Goal: Task Accomplishment & Management: Complete application form

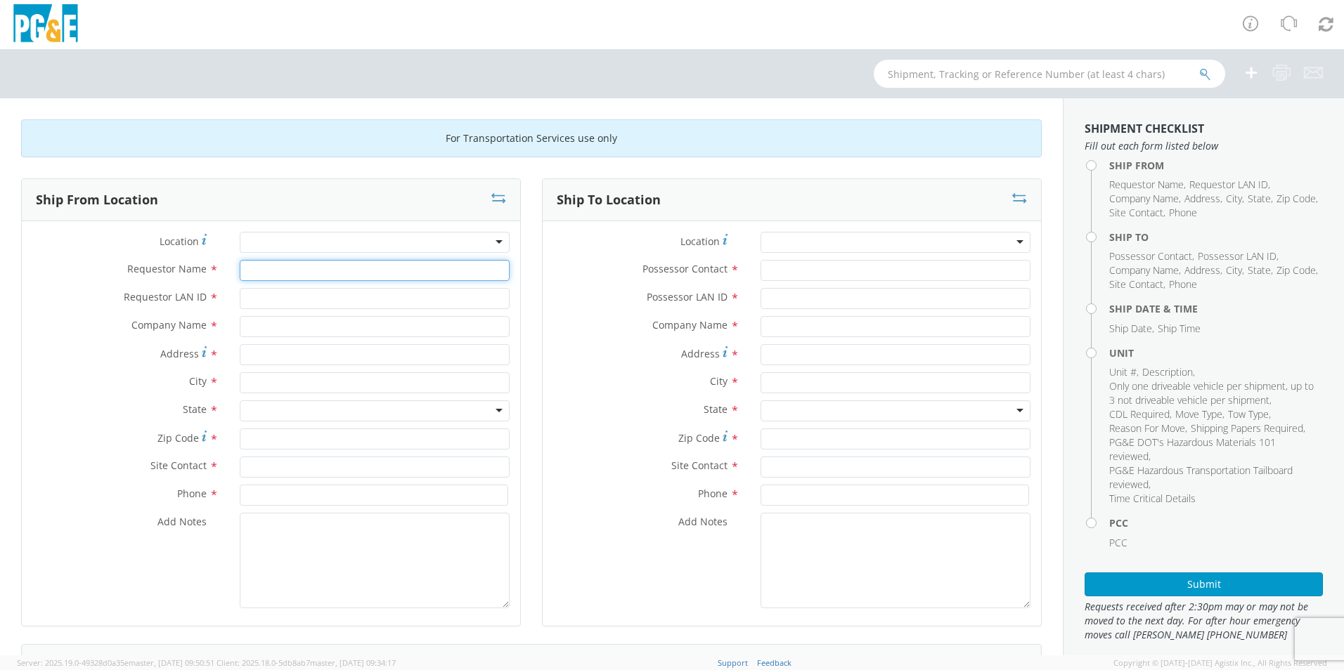
click at [276, 263] on input "Requestor Name *" at bounding box center [375, 270] width 270 height 21
type input "[PERSON_NAME]"
click at [297, 299] on input "Requestor LAN ID *" at bounding box center [375, 298] width 270 height 21
type input "JCDW"
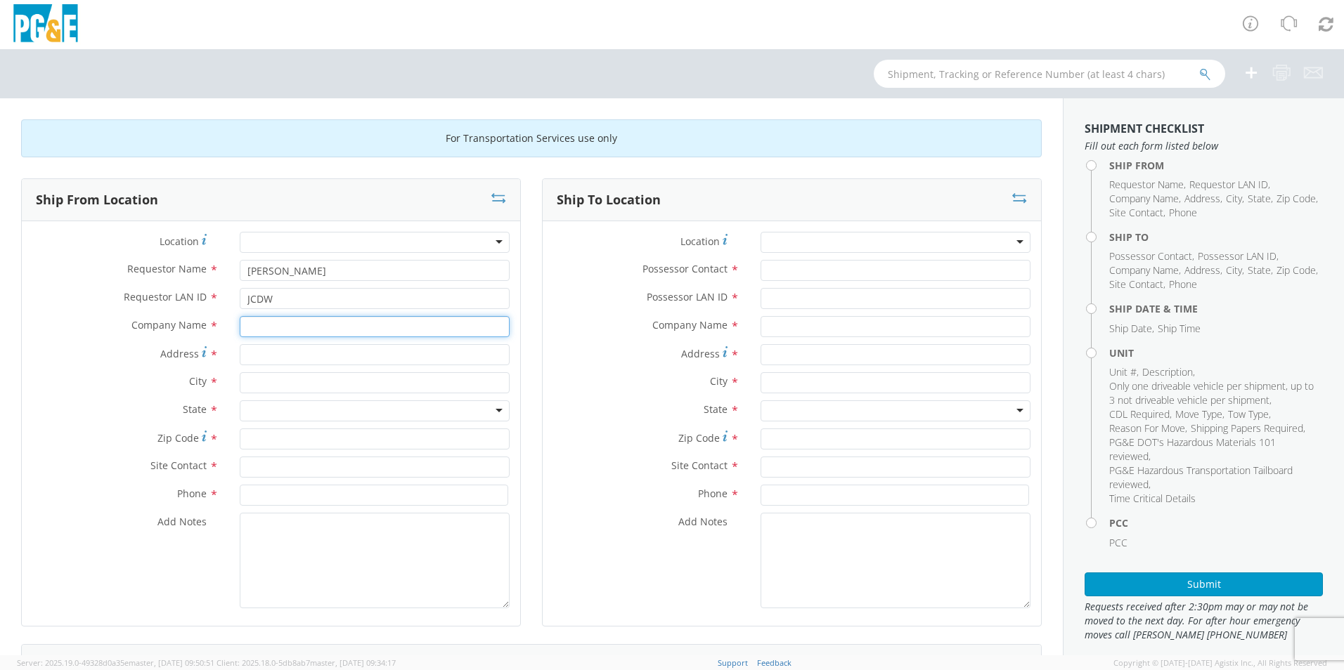
click at [292, 337] on input "text" at bounding box center [375, 326] width 270 height 21
type input "P"
type input "p"
type input "PG&E"
click at [151, 400] on div "City *" at bounding box center [271, 386] width 498 height 28
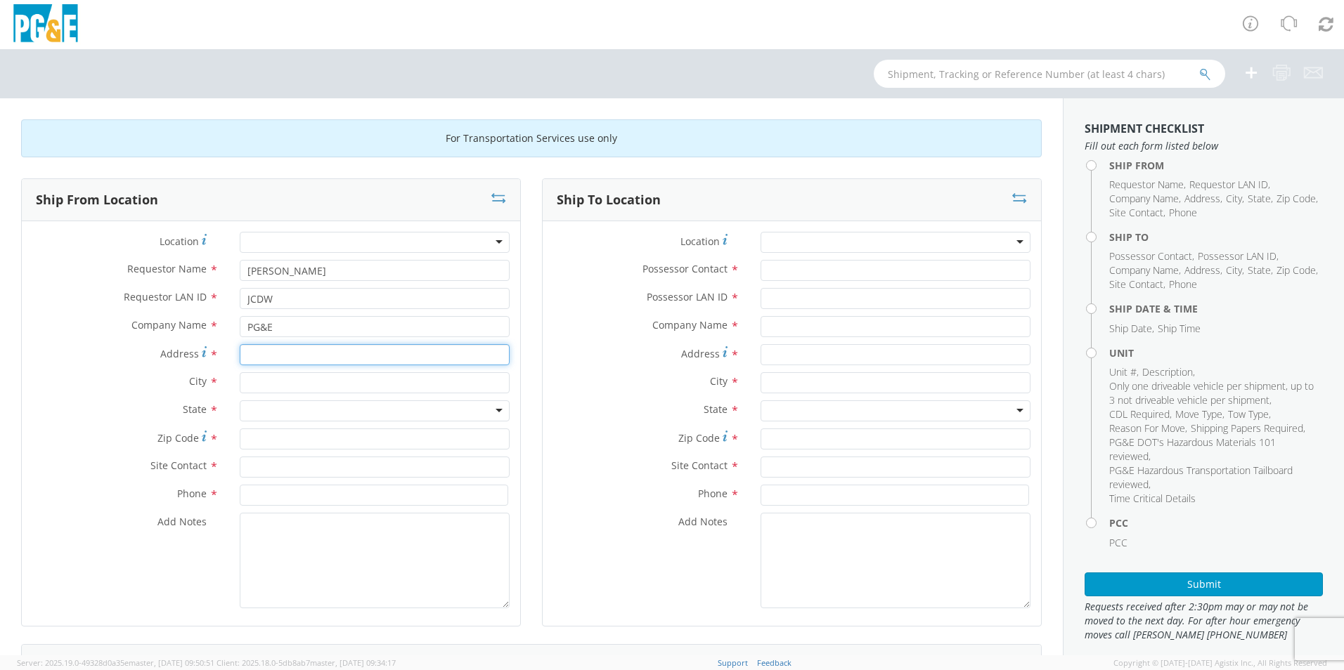
click at [278, 349] on input "Address *" at bounding box center [375, 354] width 270 height 21
type input "[STREET_ADDRESS]"
click at [290, 383] on input "text" at bounding box center [375, 382] width 270 height 21
type input "BAKERSFIELD"
drag, startPoint x: 203, startPoint y: 445, endPoint x: 210, endPoint y: 440, distance: 8.6
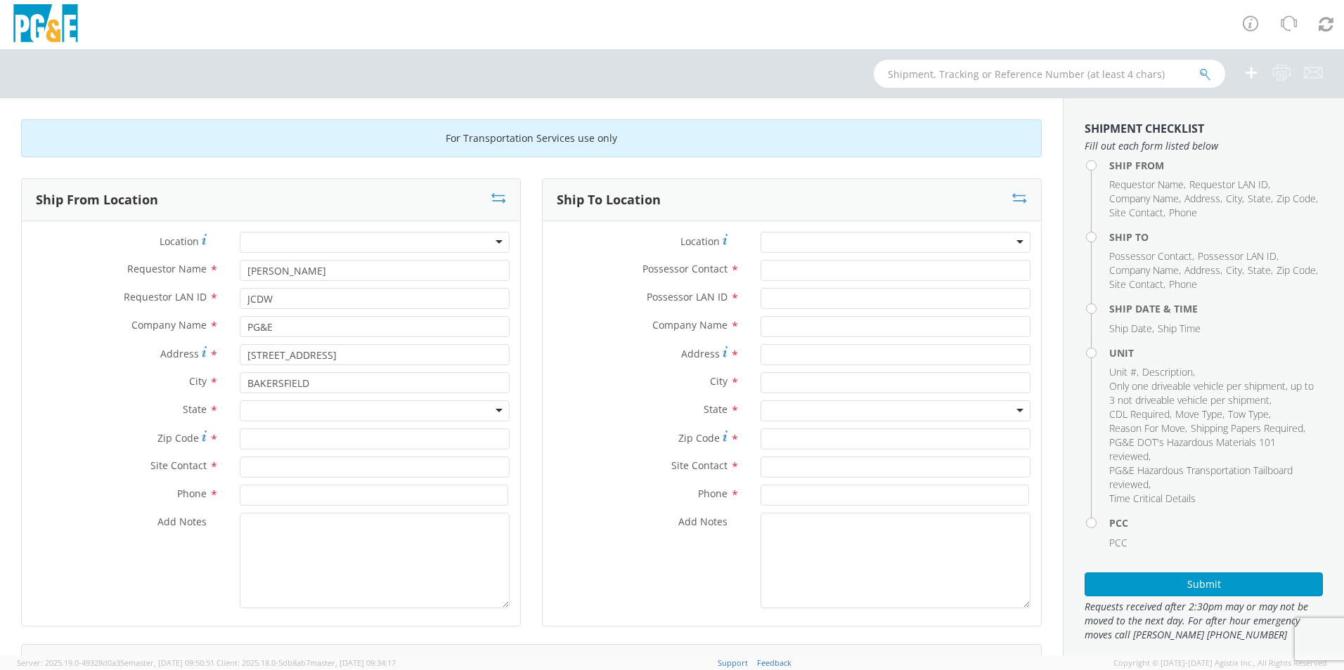
click at [210, 440] on div "Zip Code *" at bounding box center [271, 443] width 498 height 28
drag, startPoint x: 210, startPoint y: 440, endPoint x: 345, endPoint y: 408, distance: 138.6
click at [345, 408] on div at bounding box center [375, 411] width 270 height 21
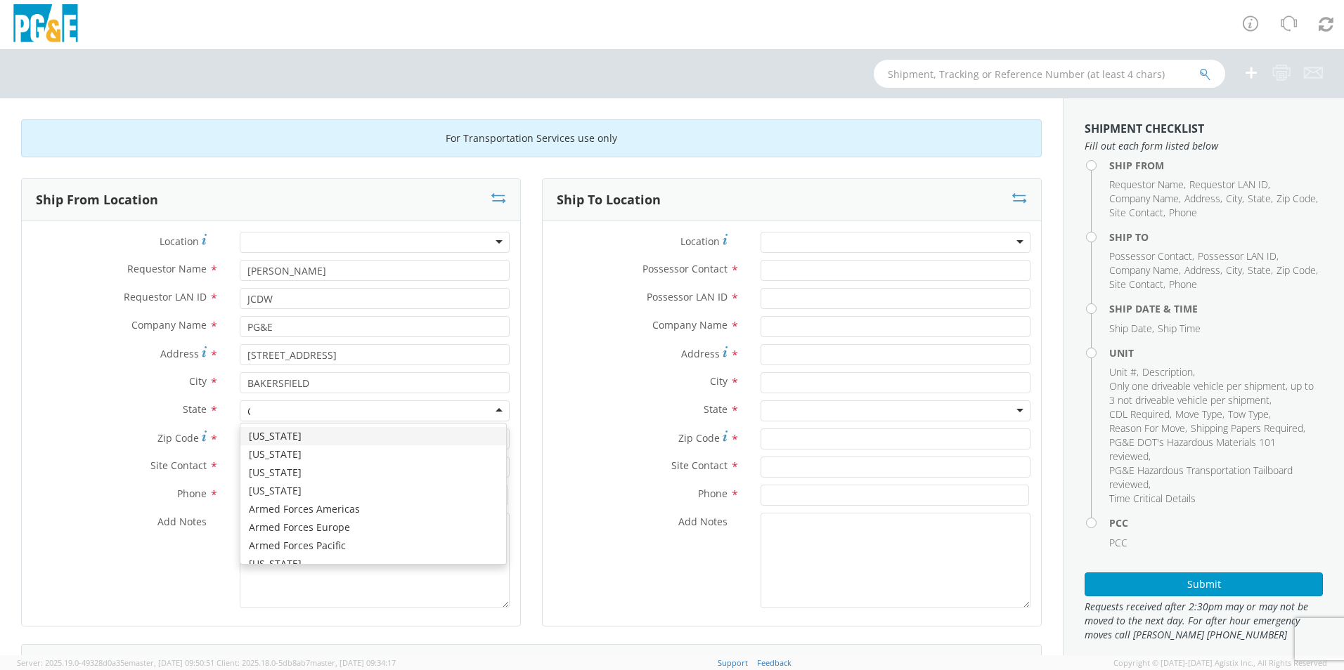
type input "CA"
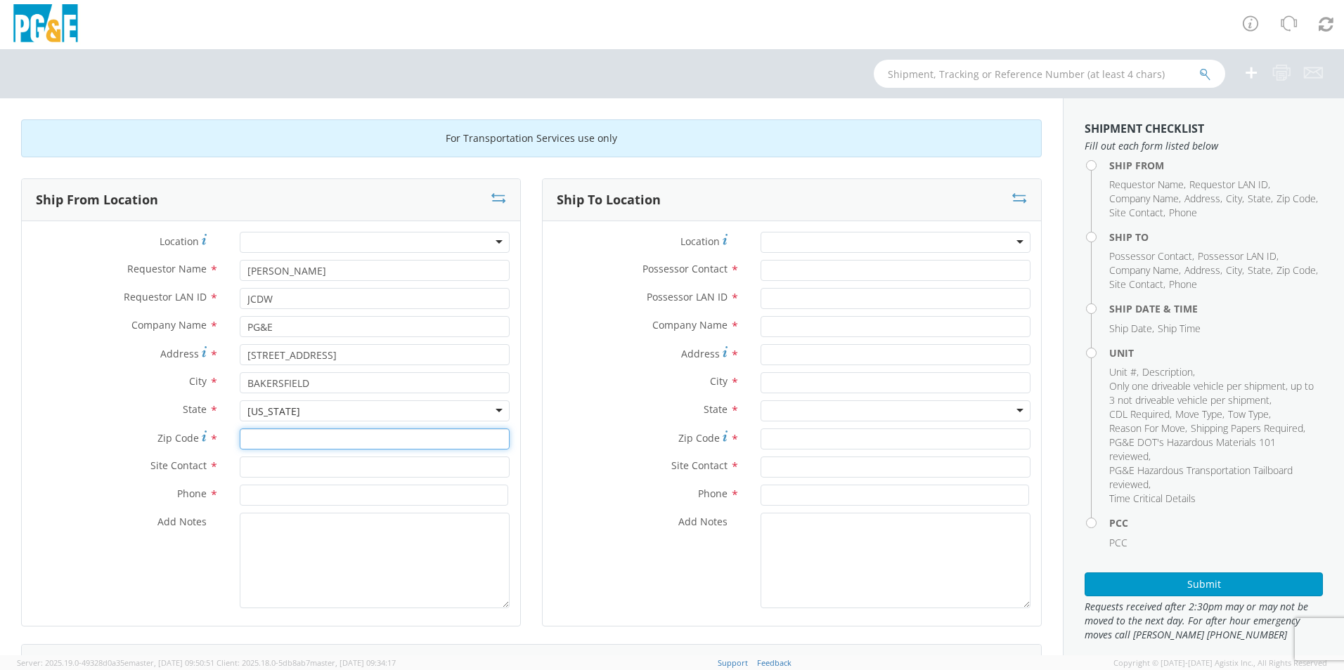
click at [337, 436] on input "Zip Code *" at bounding box center [375, 439] width 270 height 21
type input "93308"
click at [338, 463] on input "text" at bounding box center [375, 467] width 270 height 21
type input "[PERSON_NAME]"
click at [189, 550] on div "Add Notes *" at bounding box center [271, 561] width 498 height 96
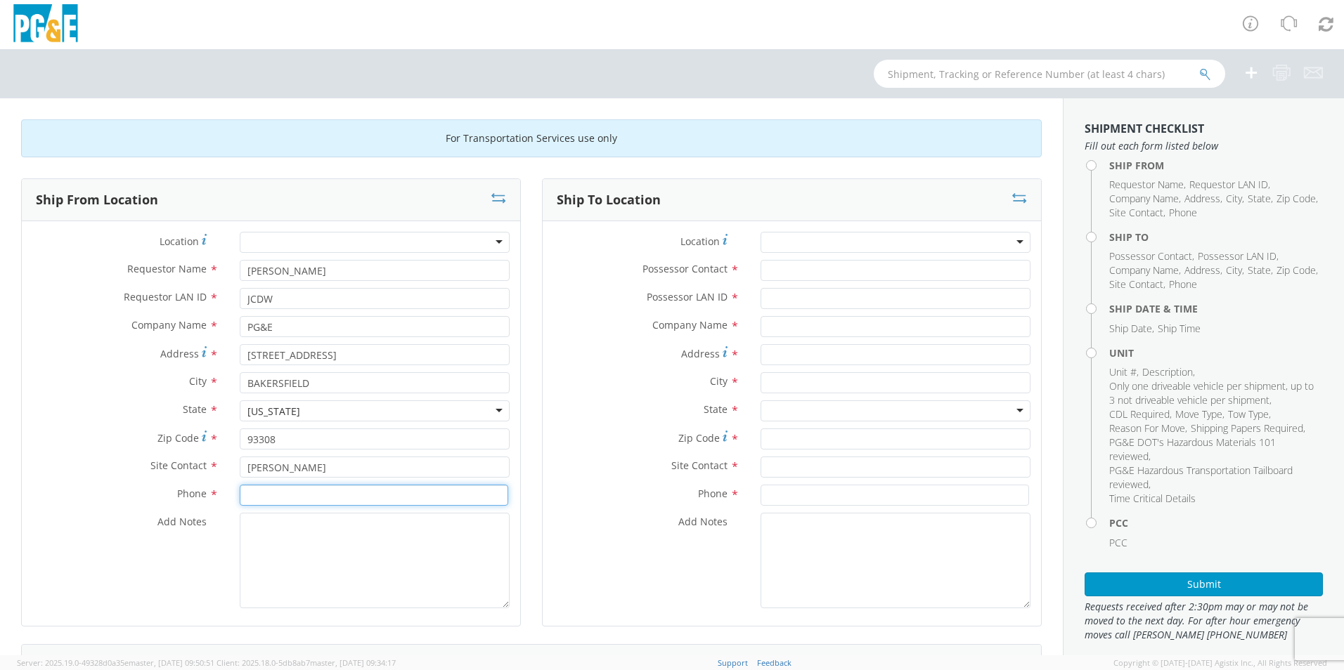
click at [256, 505] on input at bounding box center [374, 495] width 268 height 21
click at [276, 500] on input at bounding box center [374, 495] width 268 height 21
type input "[PHONE_NUMBER]"
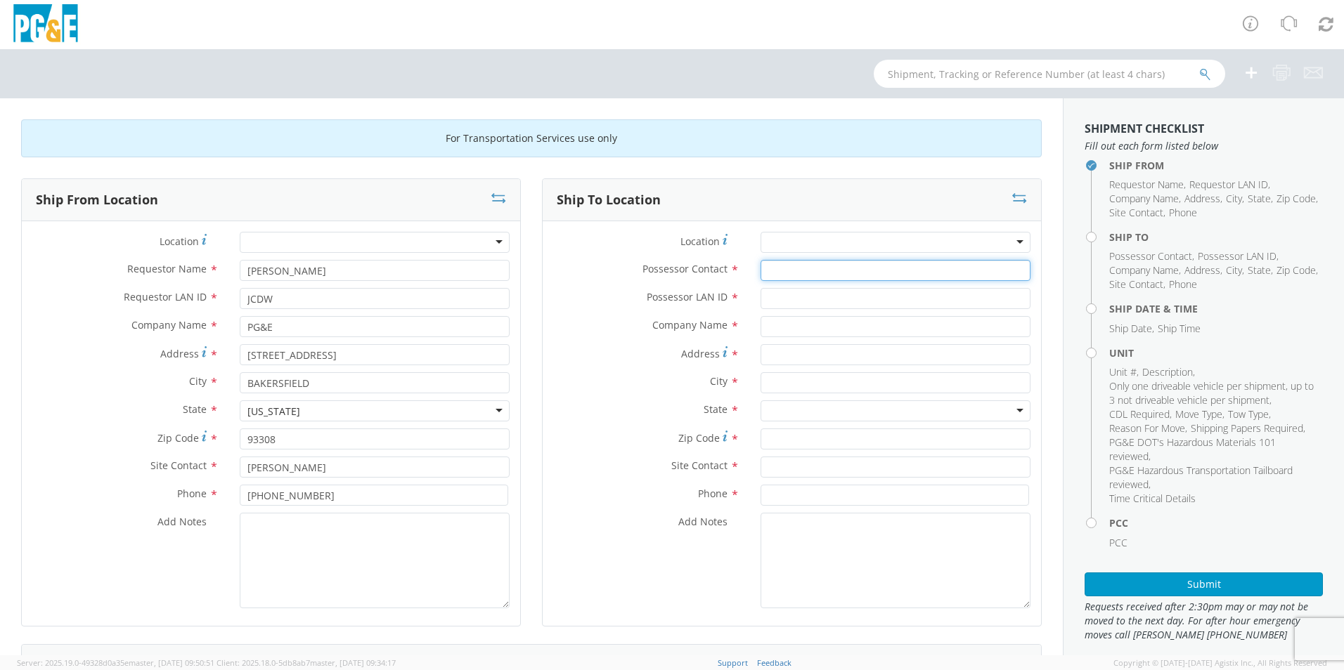
click at [812, 275] on input "Possessor Contact *" at bounding box center [895, 270] width 270 height 21
click at [783, 264] on input "Possessor Contact *" at bounding box center [895, 270] width 270 height 21
type input "[PERSON_NAME]"
click at [786, 297] on input "Possessor LAN ID *" at bounding box center [895, 298] width 270 height 21
type input "MJP0"
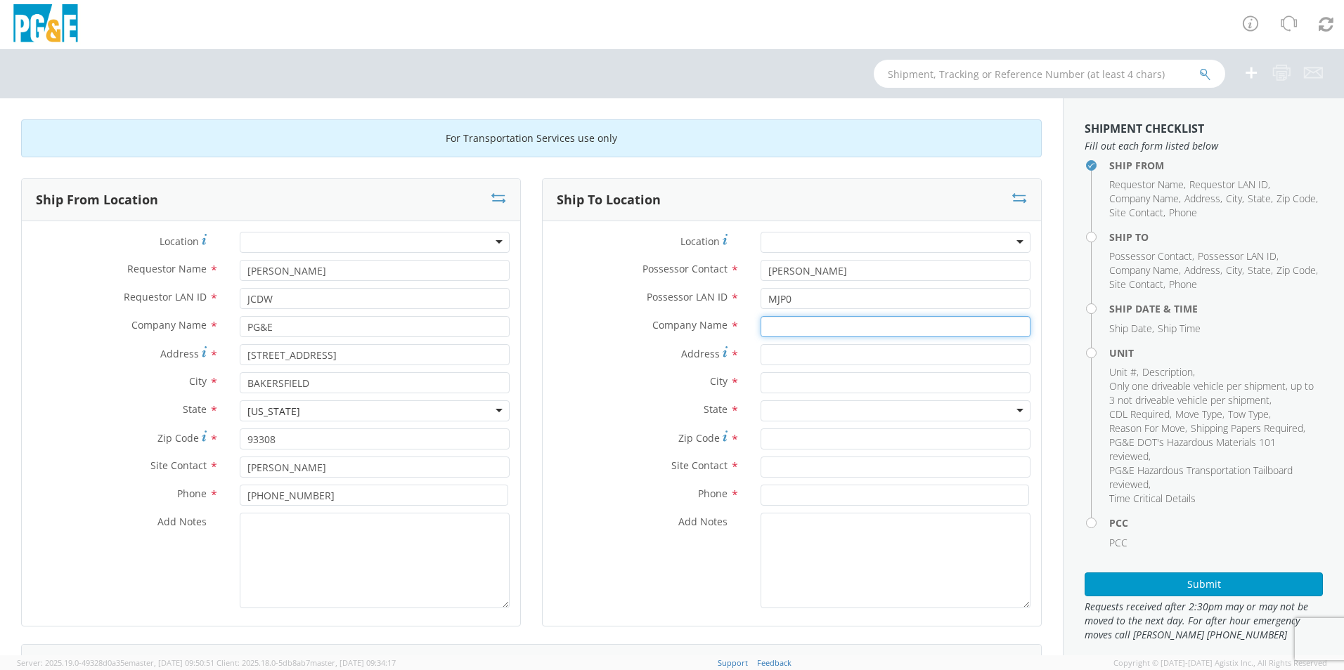
click at [784, 334] on input "text" at bounding box center [895, 326] width 270 height 21
click at [793, 359] on strong "[PERSON_NAME]" at bounding box center [808, 352] width 80 height 13
type input "[PERSON_NAME] AUCTIONEERS"
type input "8668 [PERSON_NAME]."
type input "[PERSON_NAME]"
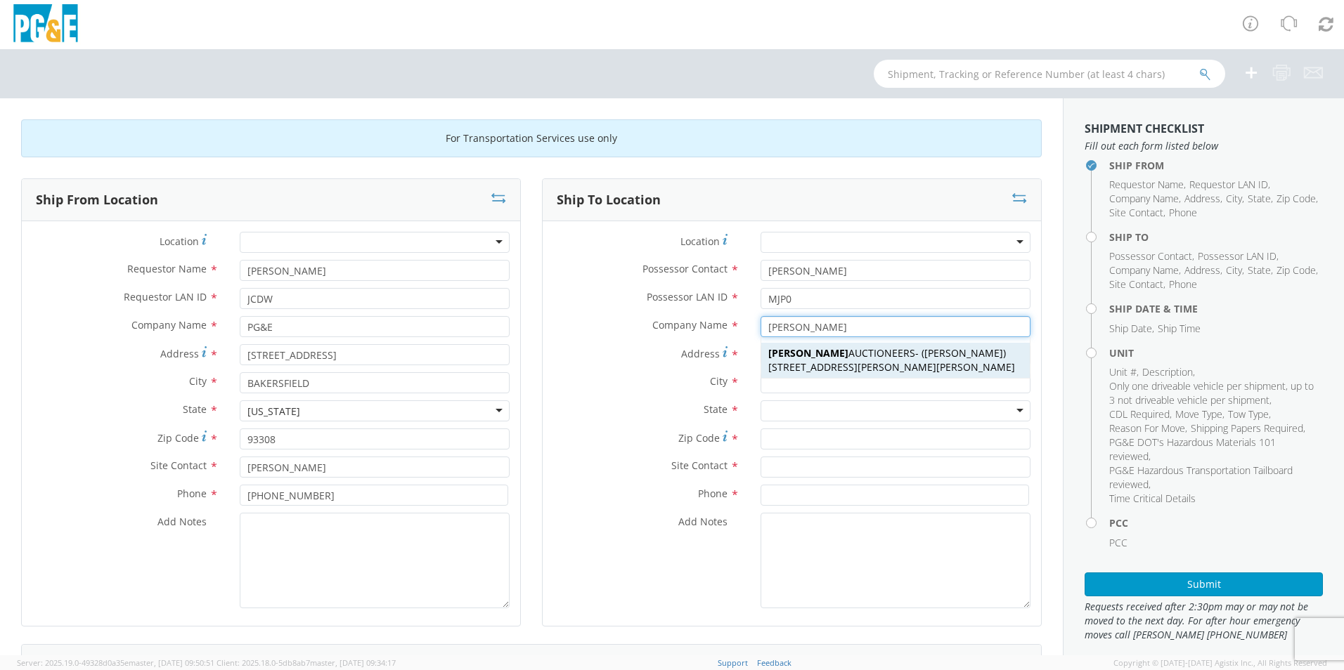
type input "95620"
type input "[PERSON_NAME]"
type input "[PHONE_NUMBER]"
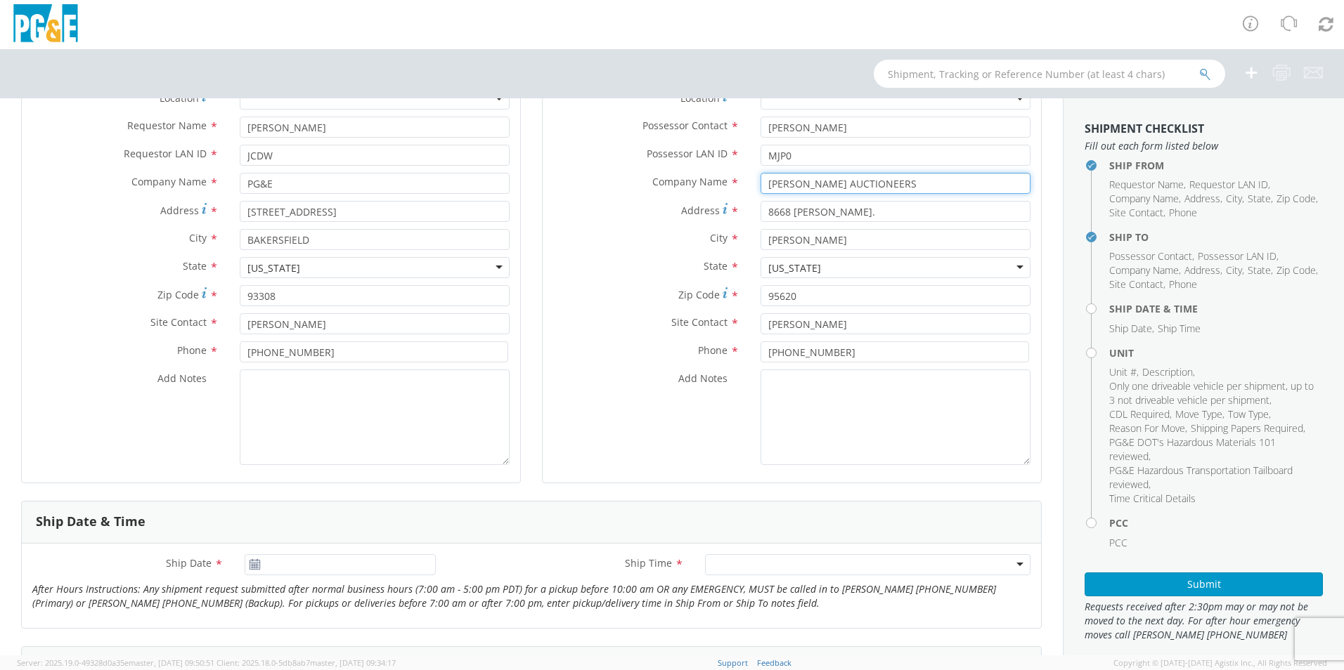
scroll to position [211, 0]
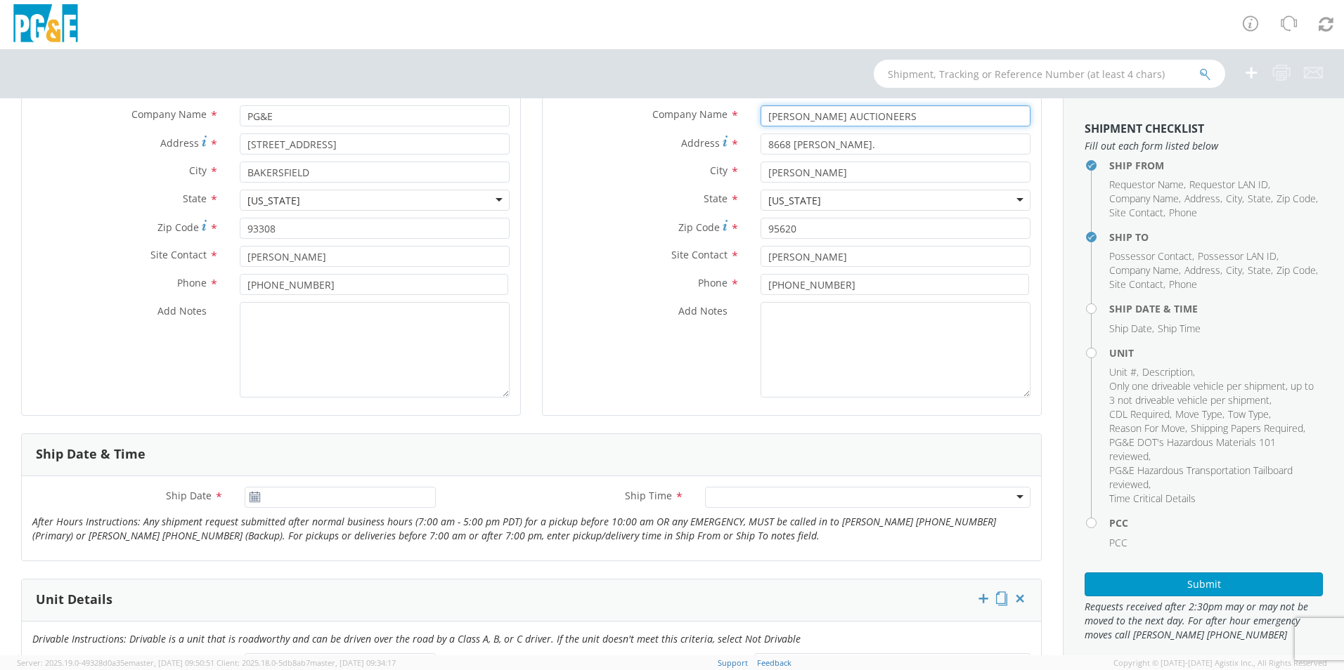
type input "[PERSON_NAME] AUCTIONEERS"
click at [342, 496] on input "09/17/2025" at bounding box center [340, 497] width 191 height 21
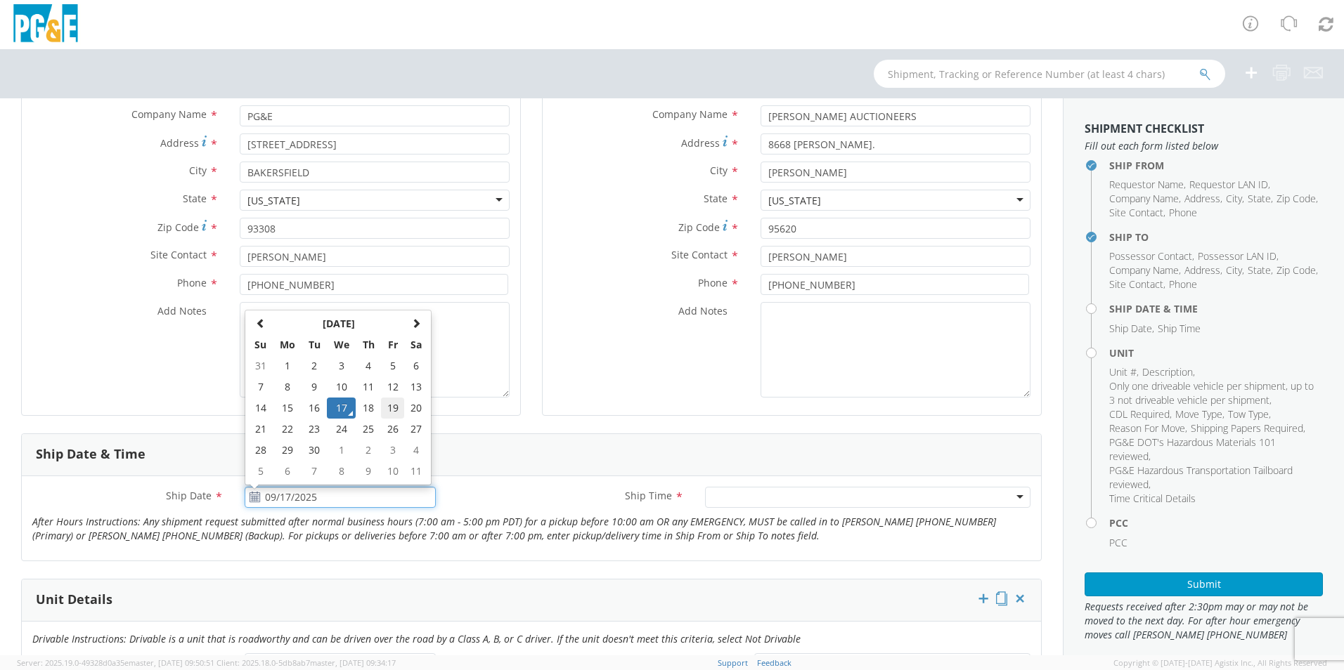
click at [385, 405] on td "19" at bounding box center [393, 408] width 24 height 21
type input "[DATE]"
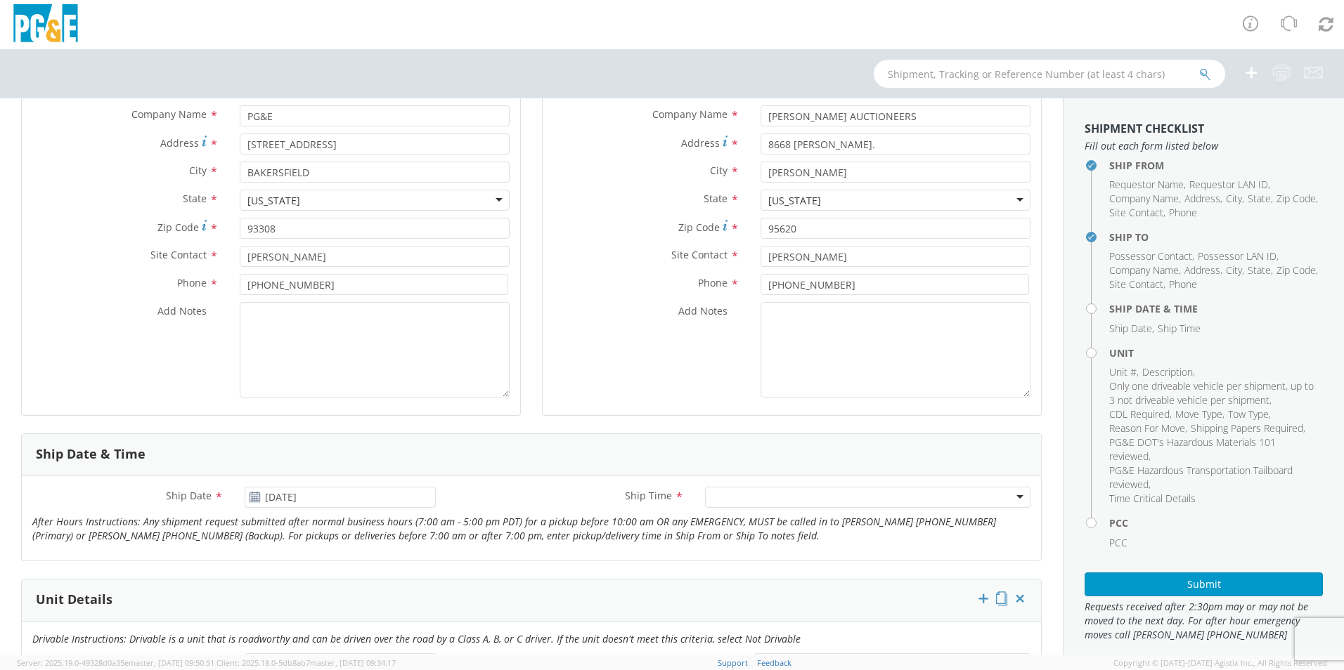
click at [741, 494] on div at bounding box center [867, 497] width 325 height 21
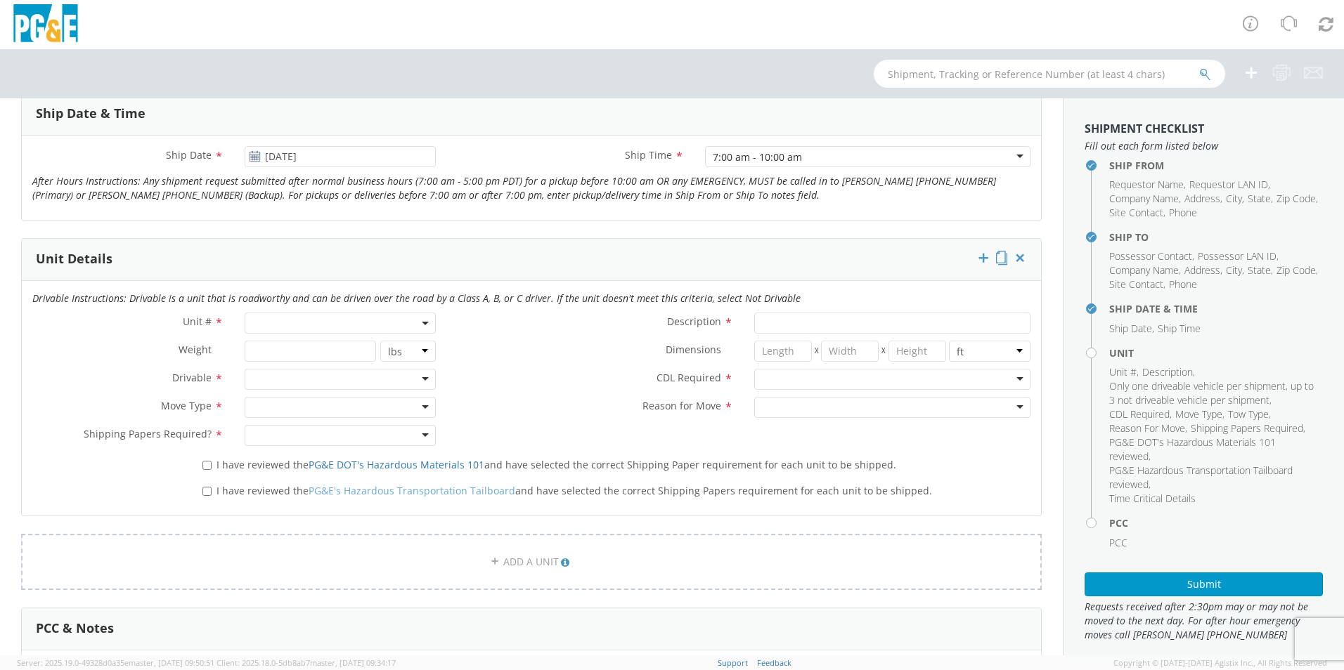
scroll to position [562, 0]
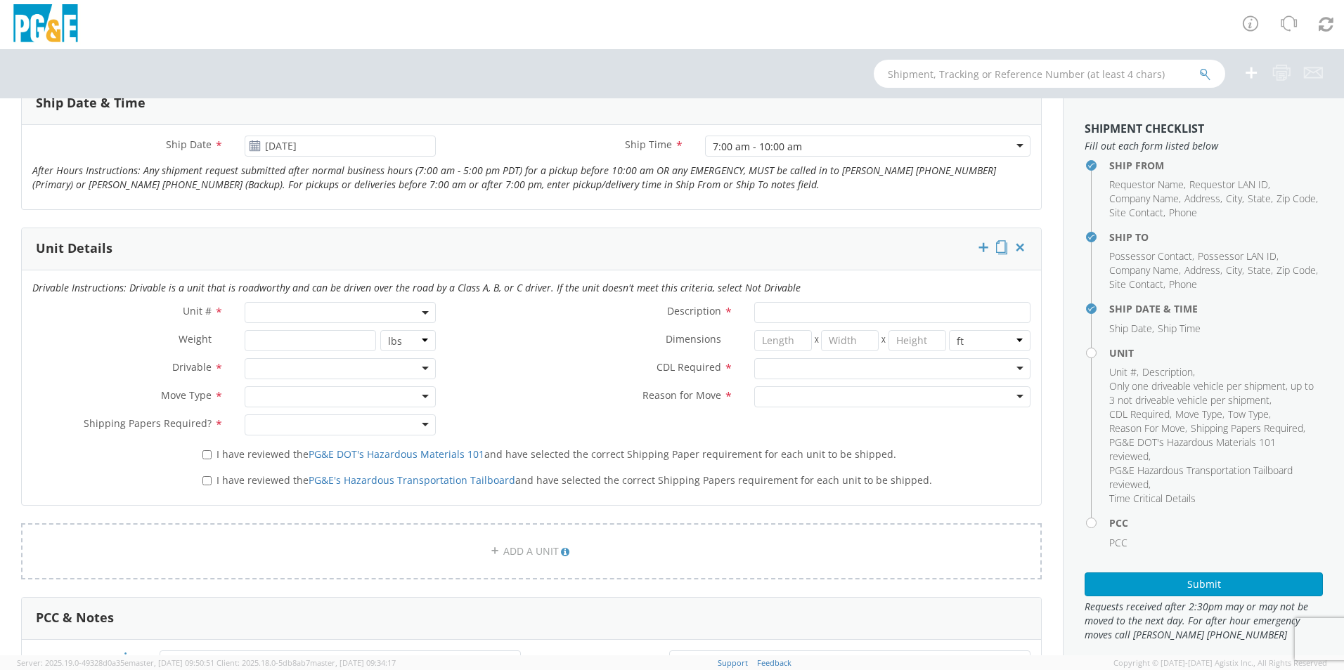
click at [275, 319] on span at bounding box center [340, 312] width 191 height 21
click at [275, 330] on input "search" at bounding box center [339, 335] width 182 height 21
type input "B25875"
type input "TRUCK; HEAVY GAS W/SKID COMP 2T"
type input "33000"
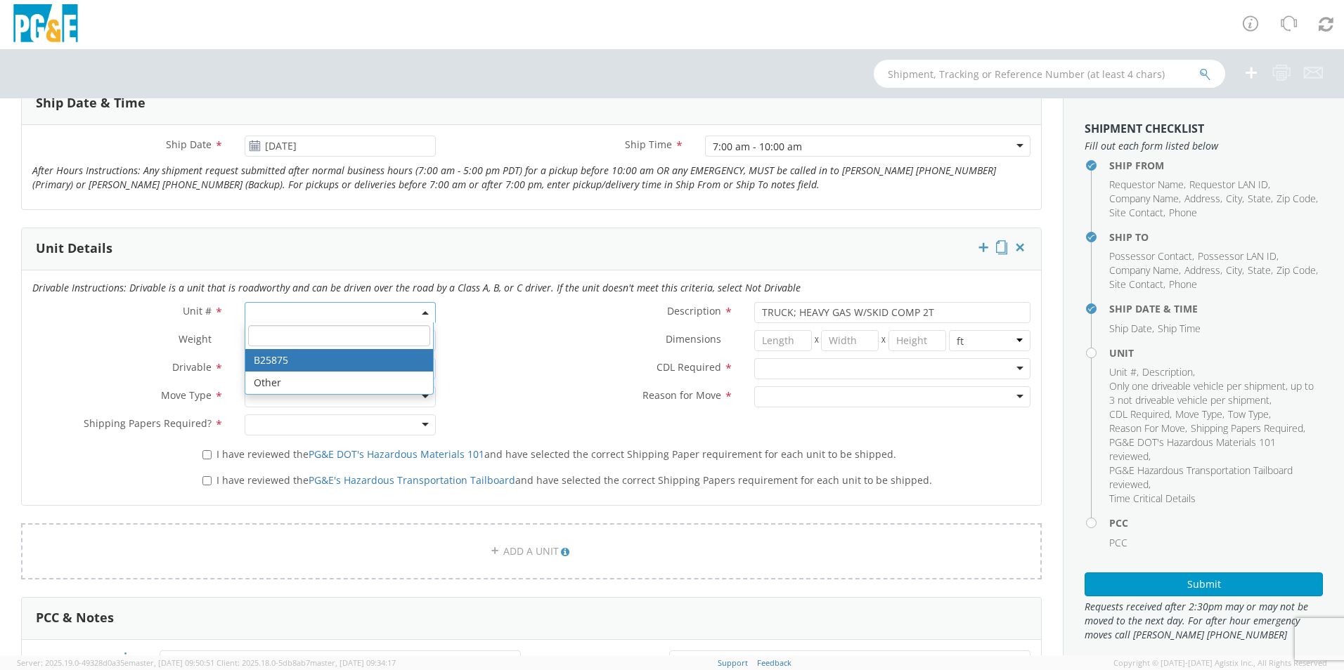
select select "B25875"
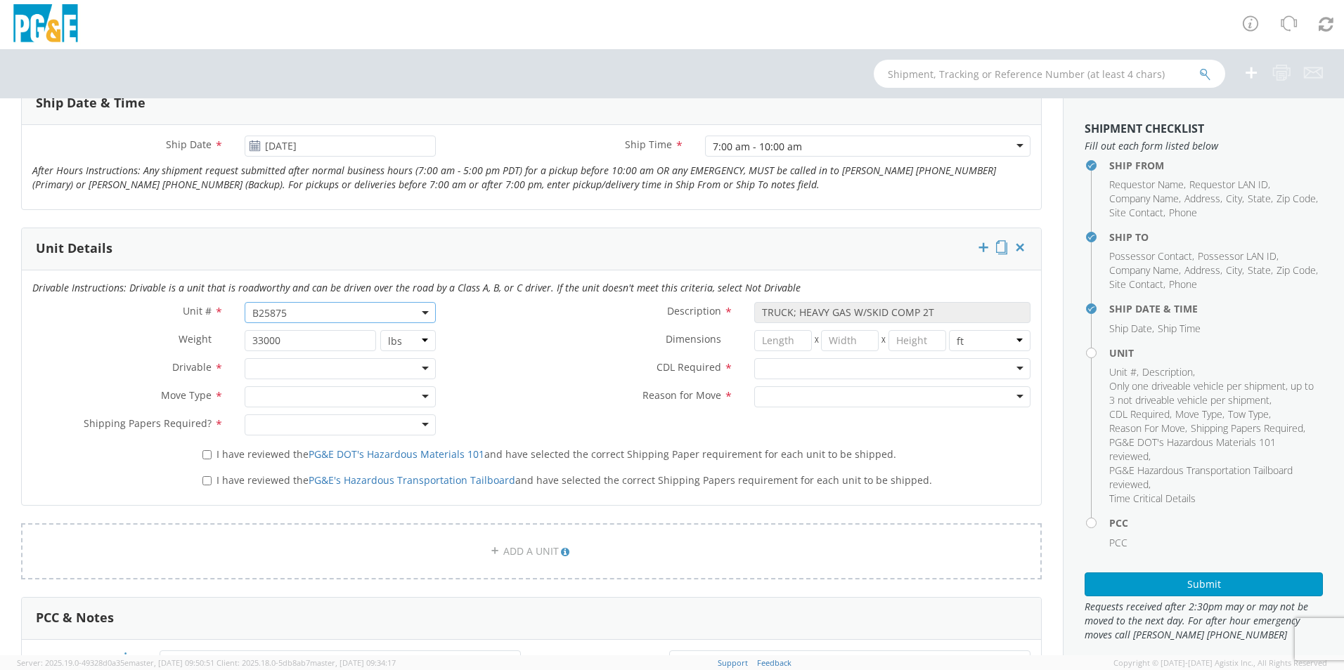
click at [277, 365] on div at bounding box center [340, 368] width 191 height 21
click at [287, 401] on div at bounding box center [340, 396] width 191 height 21
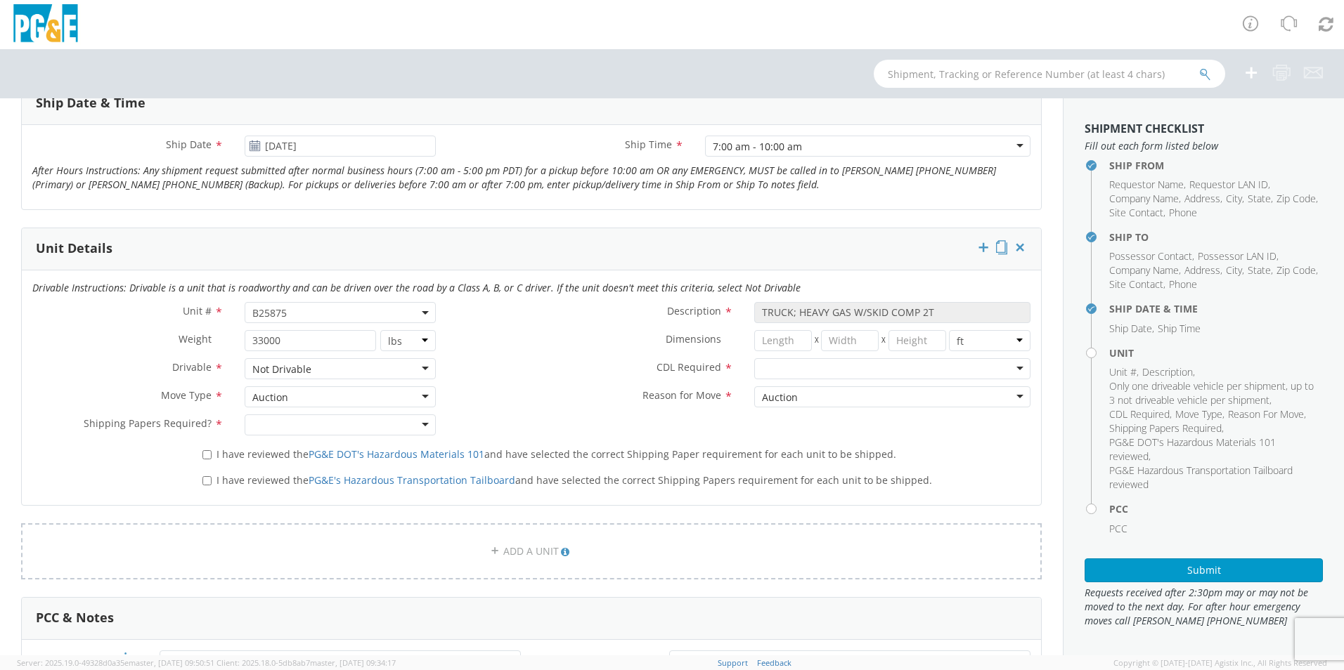
click at [290, 422] on div at bounding box center [340, 425] width 191 height 21
click at [774, 367] on div at bounding box center [892, 368] width 276 height 21
click at [208, 453] on input "I have reviewed the PG&E DOT's Hazardous Materials 101 and have selected the co…" at bounding box center [206, 454] width 9 height 9
checkbox input "true"
click at [206, 482] on input "I have reviewed the PG&E's Hazardous Transportation Tailboard and have selected…" at bounding box center [206, 480] width 9 height 9
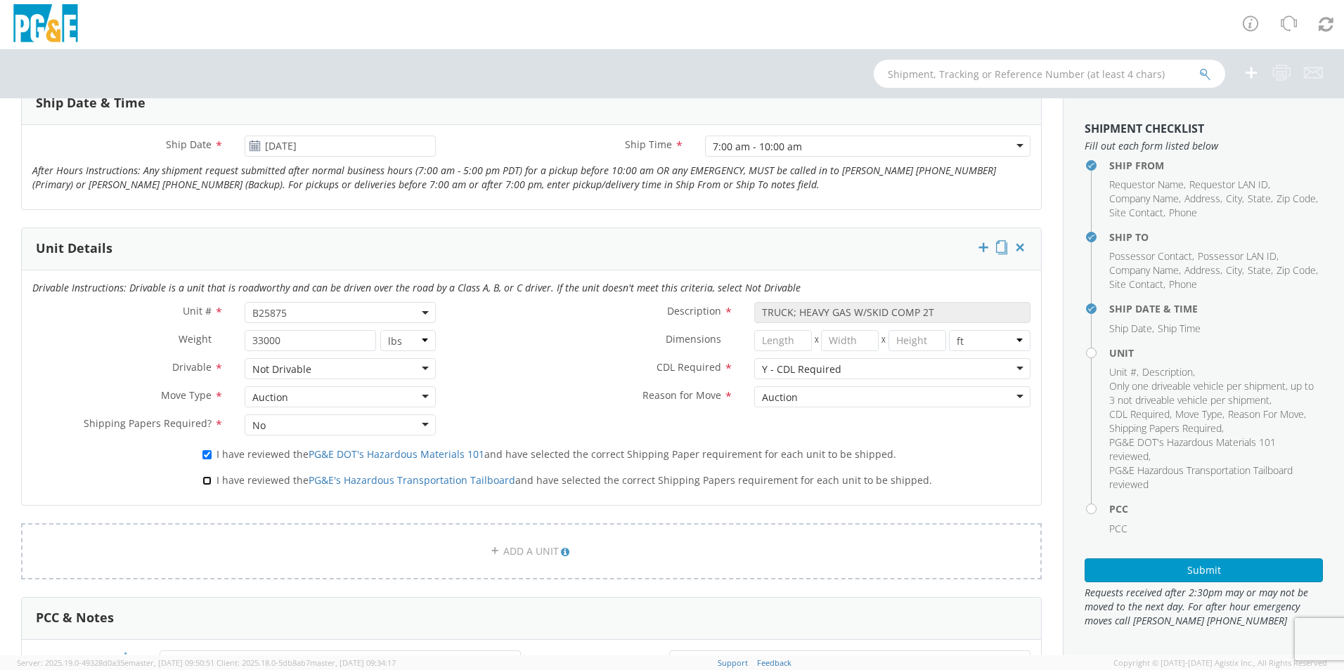
checkbox input "true"
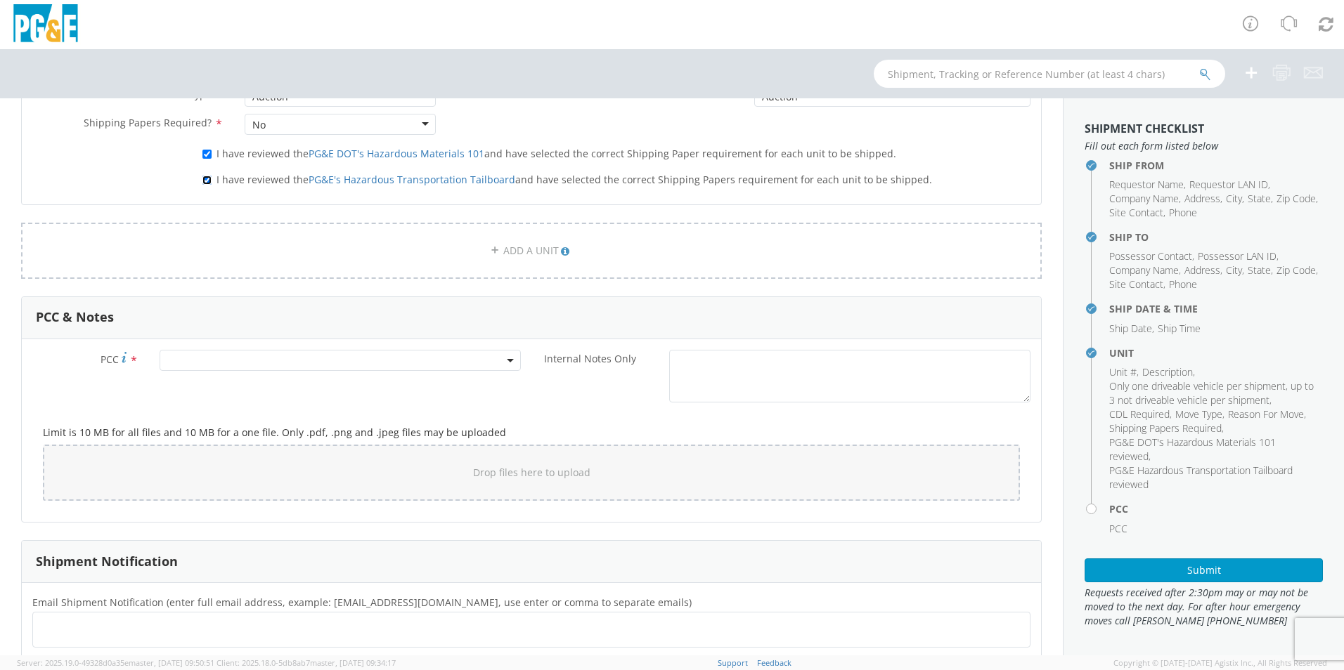
scroll to position [913, 0]
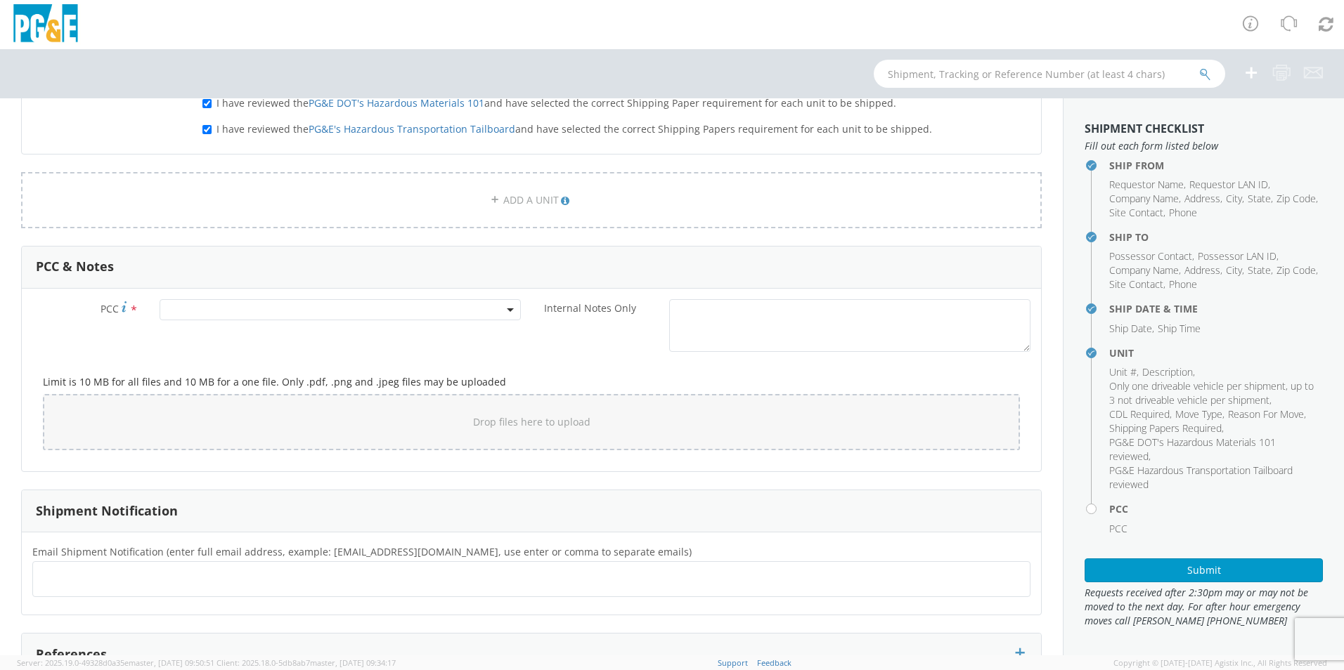
click at [202, 309] on span at bounding box center [340, 309] width 361 height 21
click at [207, 337] on input "number" at bounding box center [338, 333] width 350 height 21
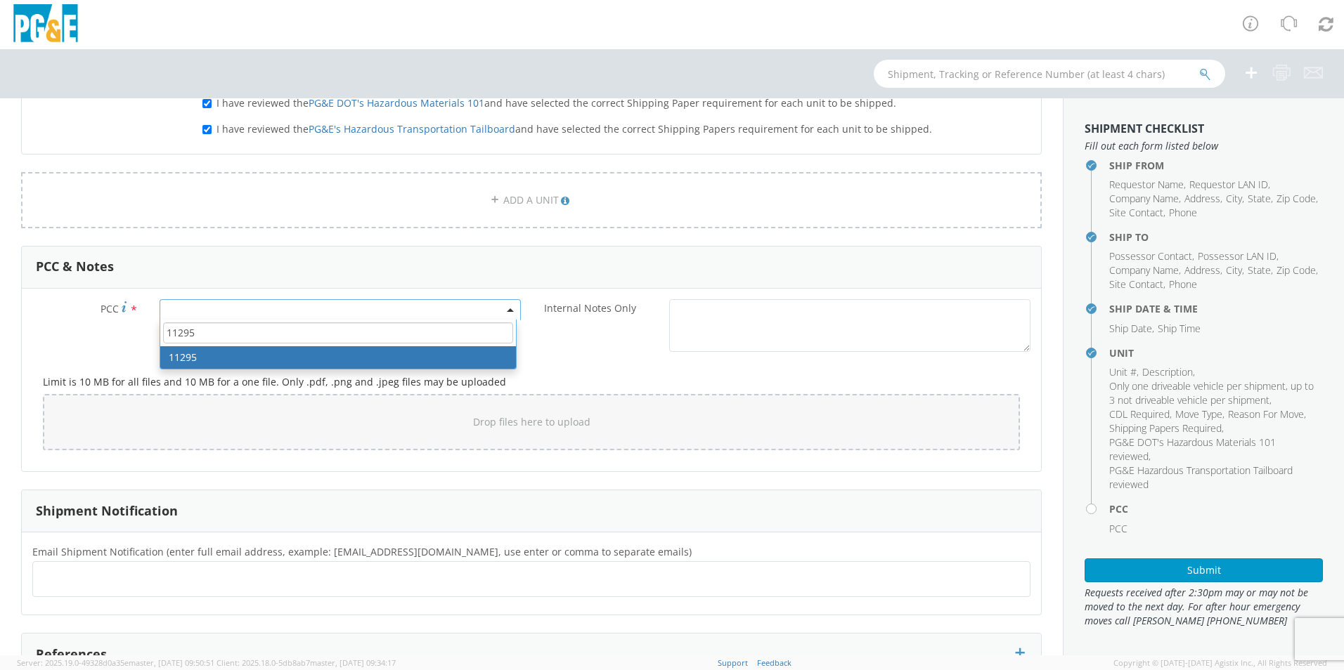
type input "11295"
select select "11295"
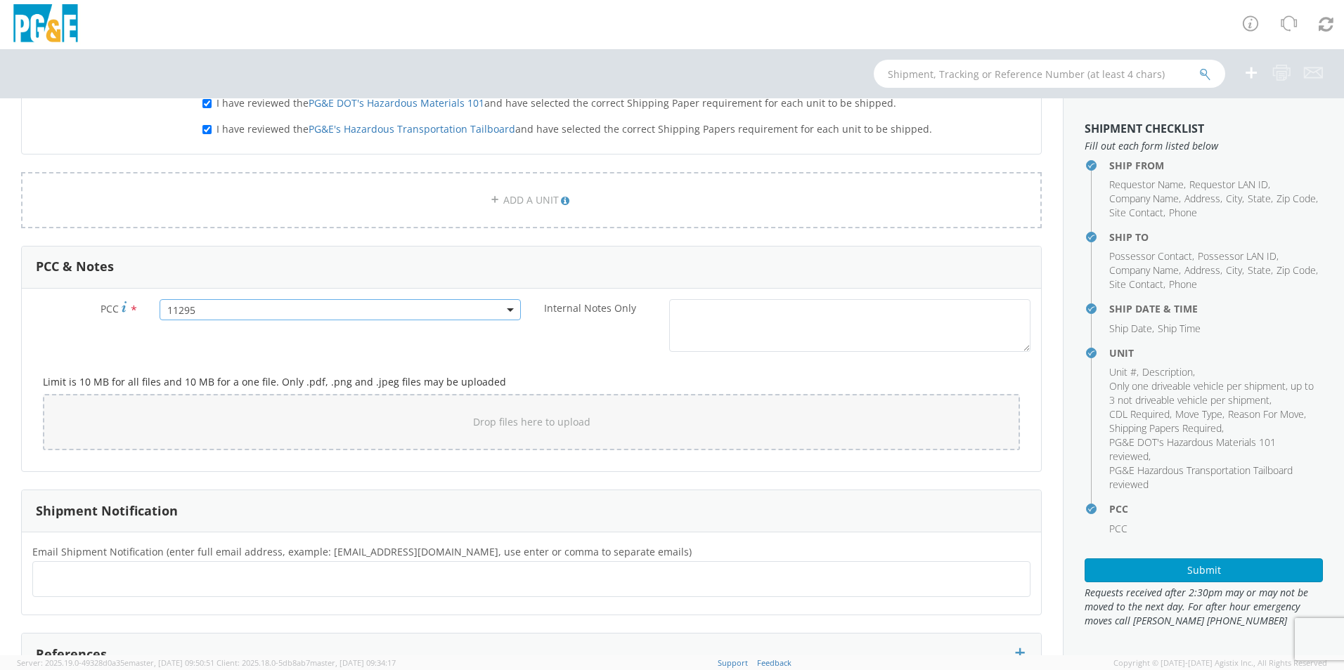
click at [483, 353] on div "PCC * 11295 11295 Internal Notes Only *" at bounding box center [531, 329] width 1019 height 60
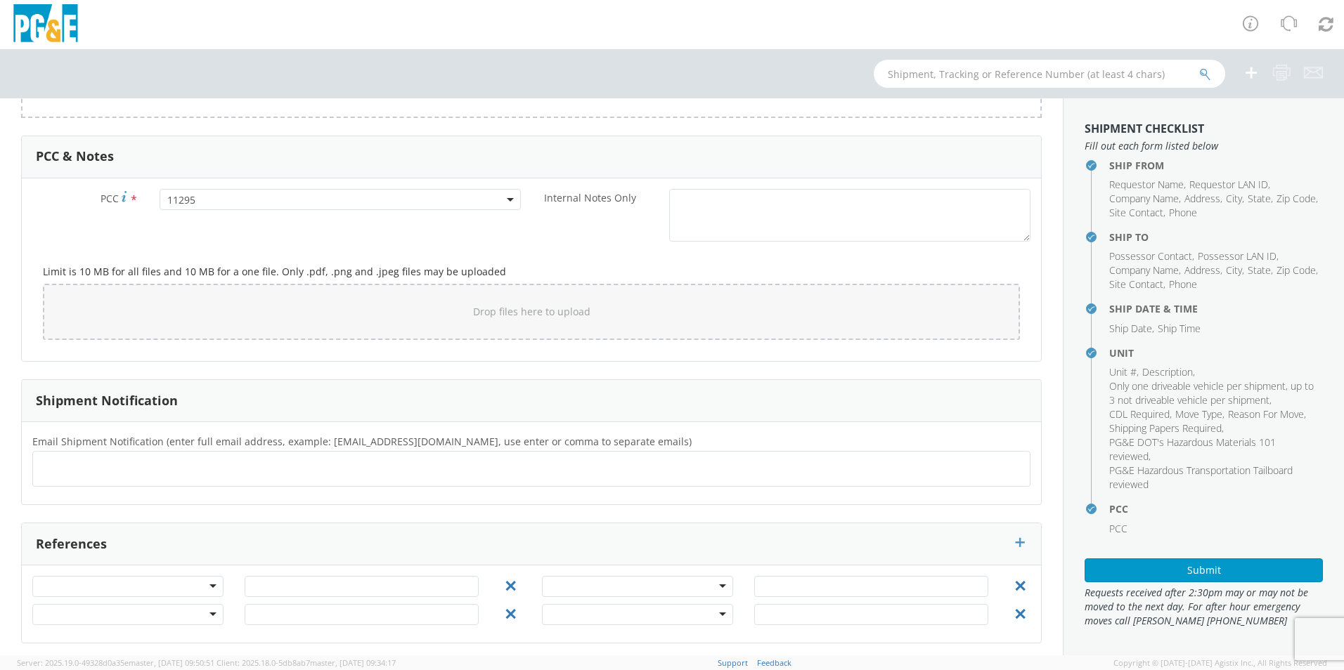
scroll to position [1029, 0]
click at [125, 464] on ul at bounding box center [531, 463] width 985 height 23
type input "[EMAIL_ADDRESS][DOMAIN_NAME]"
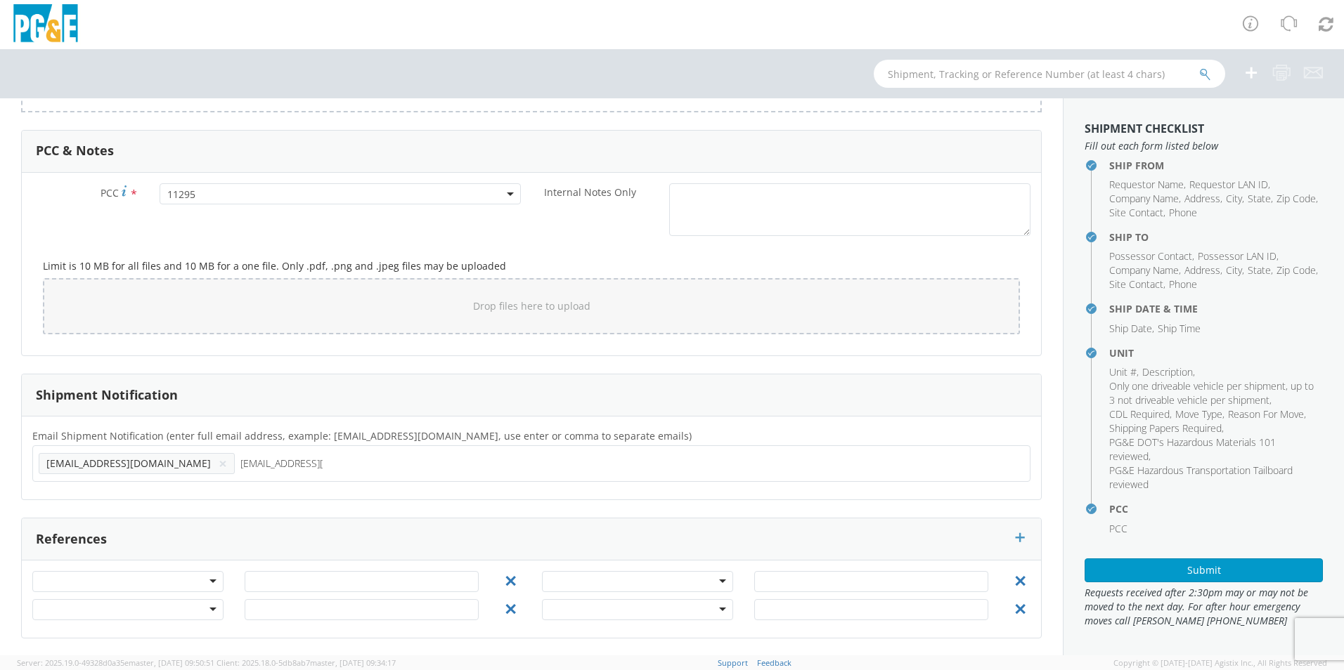
type input "[EMAIL_ADDRESS][DOMAIN_NAME]"
click at [195, 496] on div "Email Shipment Notification (enter full email address, example: [EMAIL_ADDRESS]…" at bounding box center [531, 458] width 1019 height 83
click at [1171, 594] on span "Requests received after 2:30pm may or may not be moved to the next day. For aft…" at bounding box center [1203, 607] width 238 height 42
click at [1181, 566] on button "Submit" at bounding box center [1203, 571] width 238 height 24
